Goal: Task Accomplishment & Management: Manage account settings

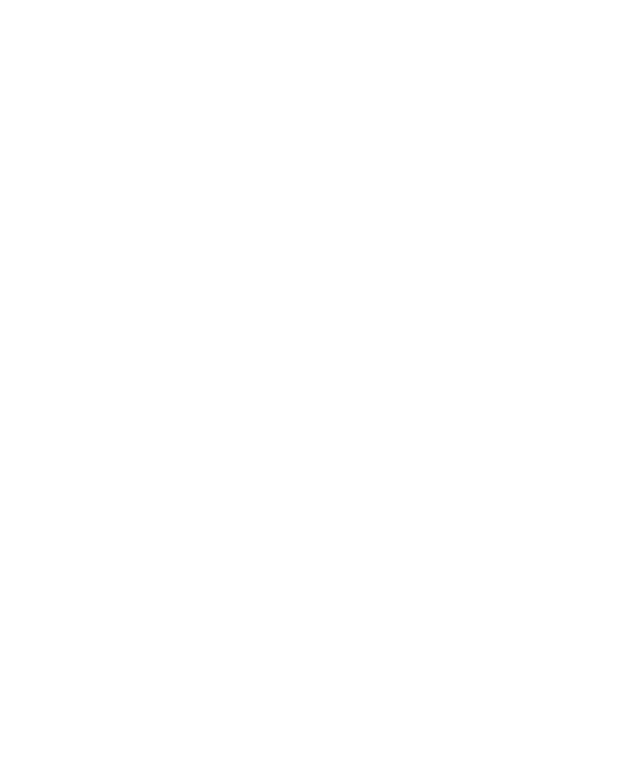
select select "*"
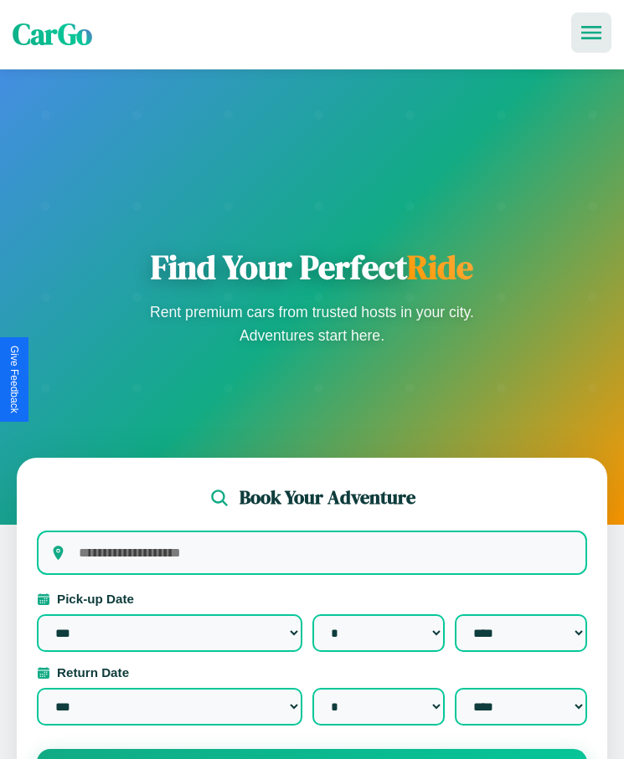
click at [591, 33] on icon at bounding box center [591, 32] width 20 height 13
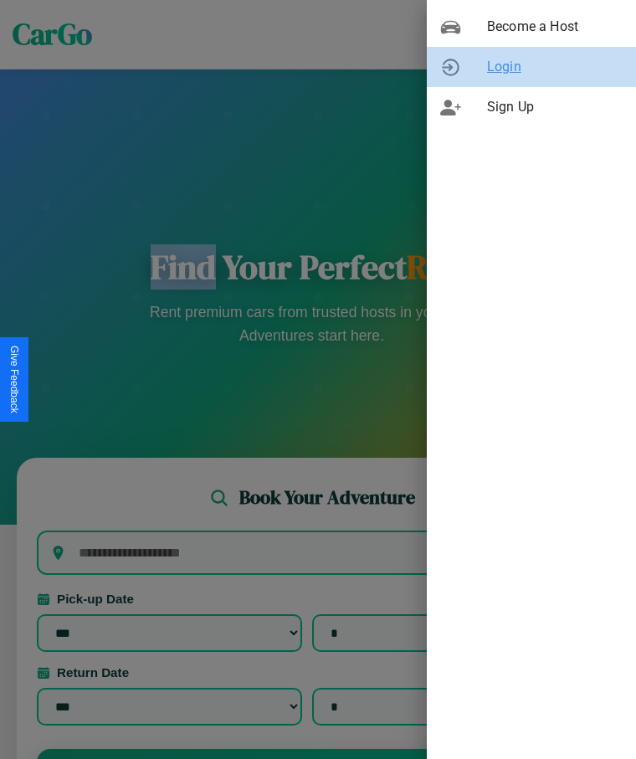
click at [532, 67] on span "Login" at bounding box center [555, 67] width 136 height 20
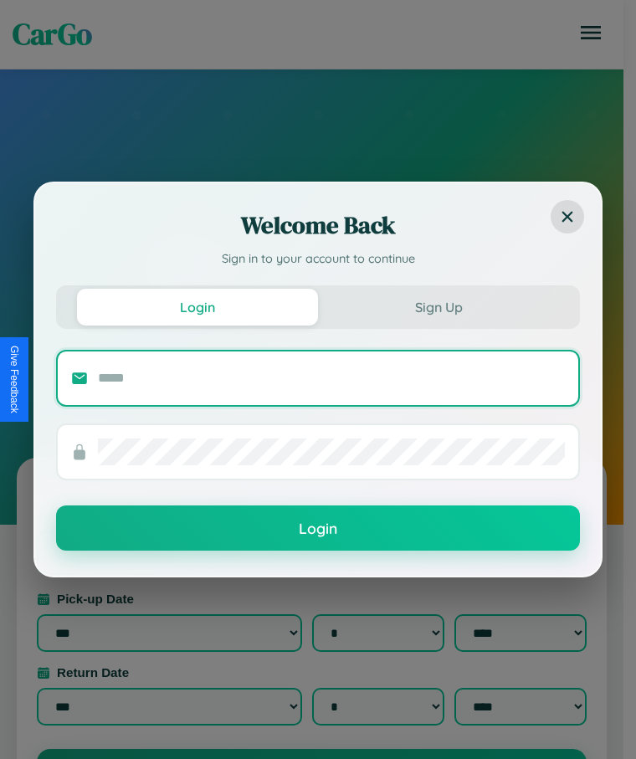
click at [332, 378] on input "text" at bounding box center [331, 378] width 467 height 27
type input "**********"
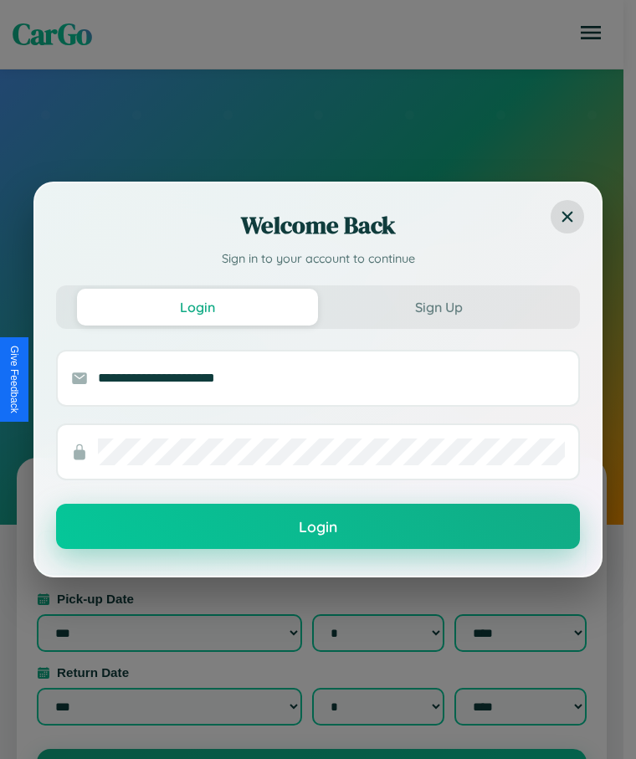
click at [318, 527] on button "Login" at bounding box center [318, 526] width 524 height 45
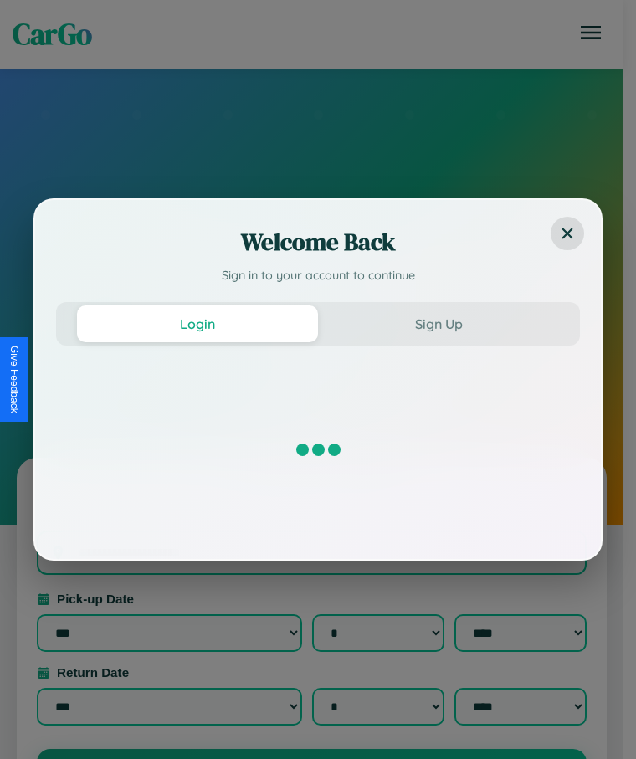
select select "*"
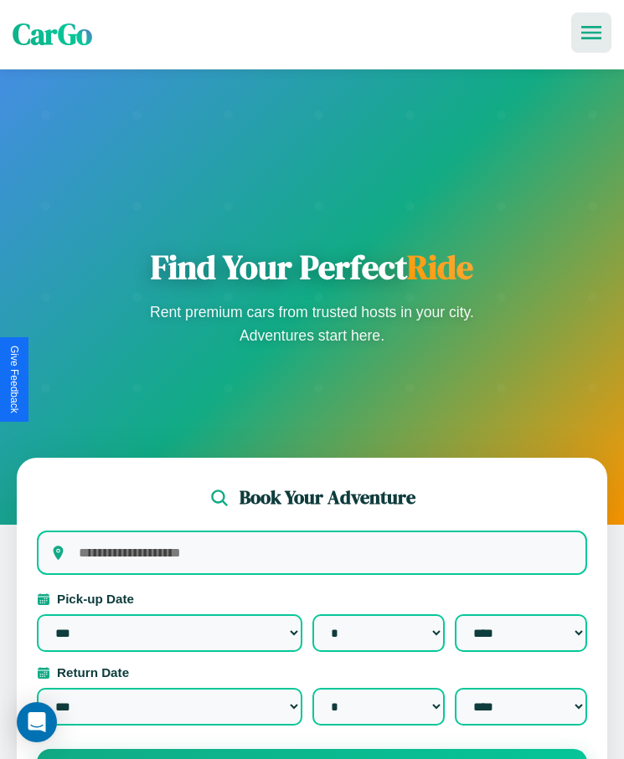
click at [591, 33] on icon at bounding box center [591, 32] width 20 height 13
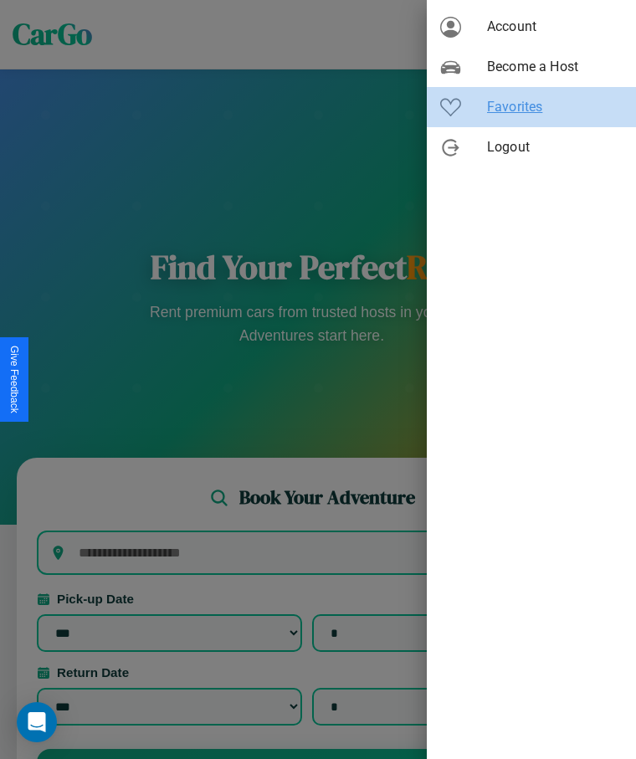
click at [532, 107] on span "Favorites" at bounding box center [555, 107] width 136 height 20
